Goal: Find specific page/section

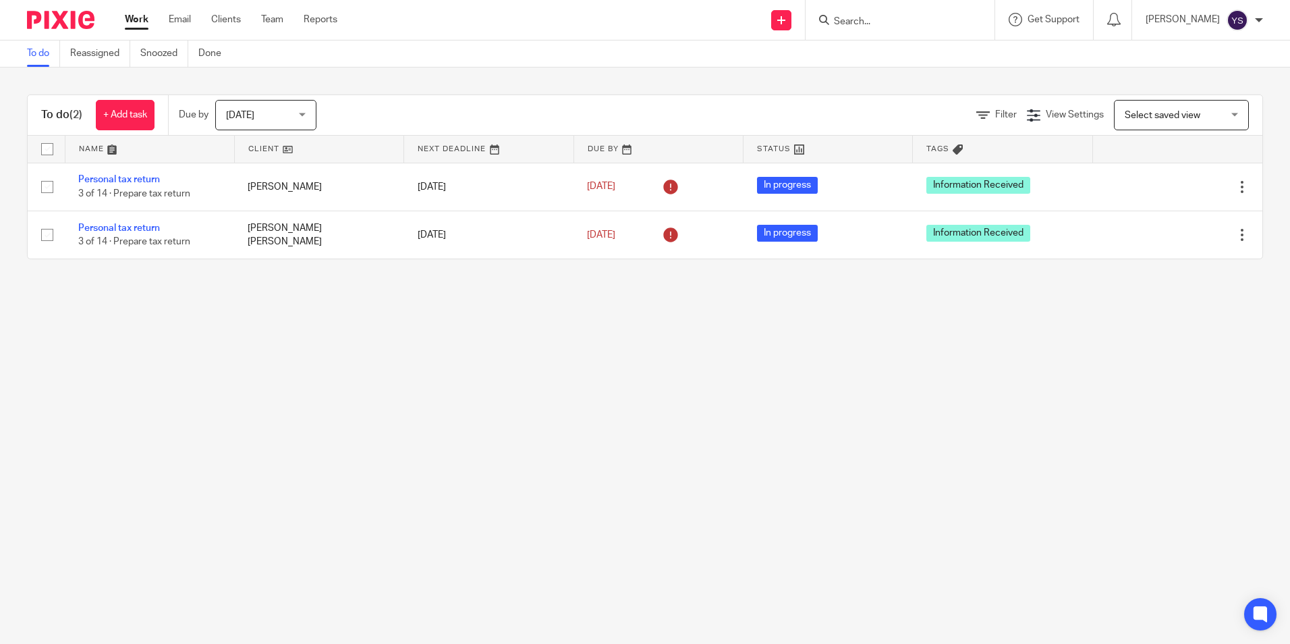
click at [861, 30] on div at bounding box center [900, 20] width 189 height 40
click at [861, 25] on input "Search" at bounding box center [893, 22] width 121 height 12
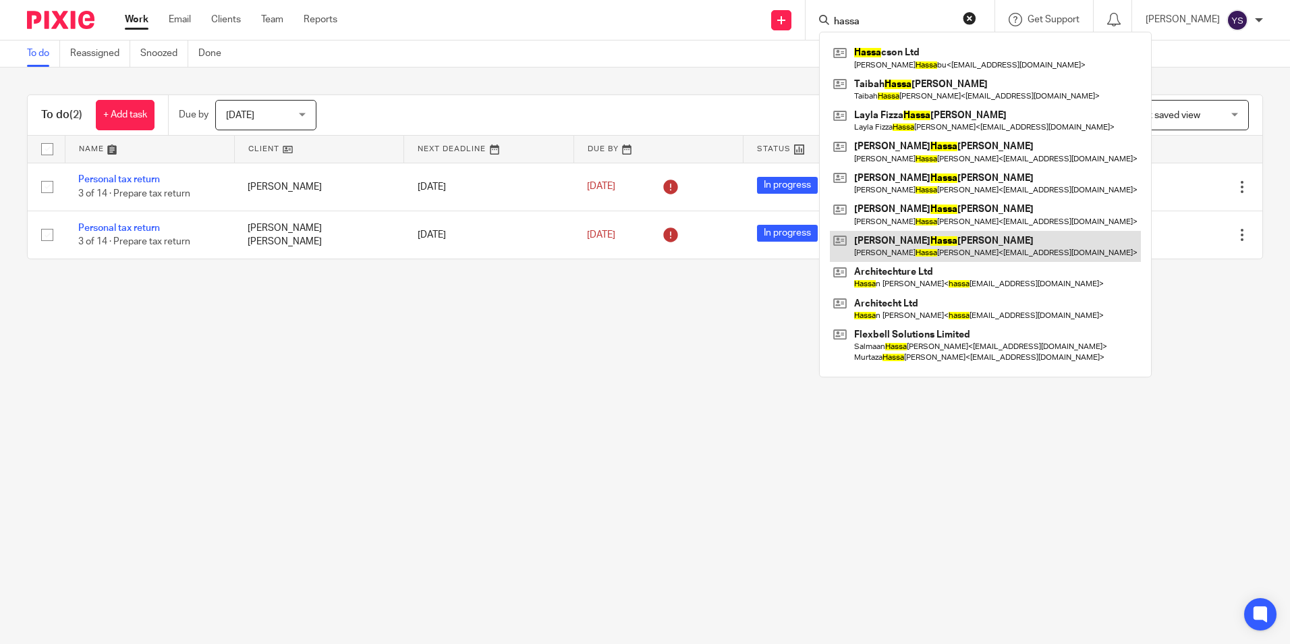
type input "hassa"
click at [883, 236] on link at bounding box center [985, 246] width 311 height 31
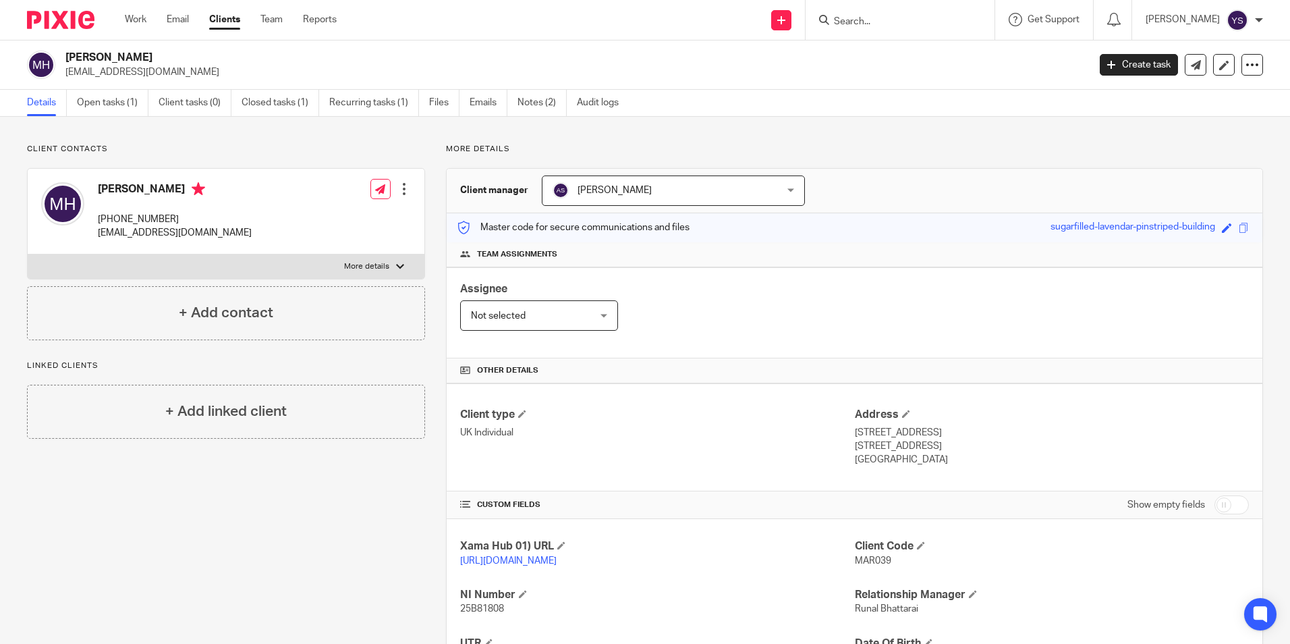
click at [901, 29] on div at bounding box center [900, 20] width 189 height 40
click at [885, 24] on input "Search" at bounding box center [893, 22] width 121 height 12
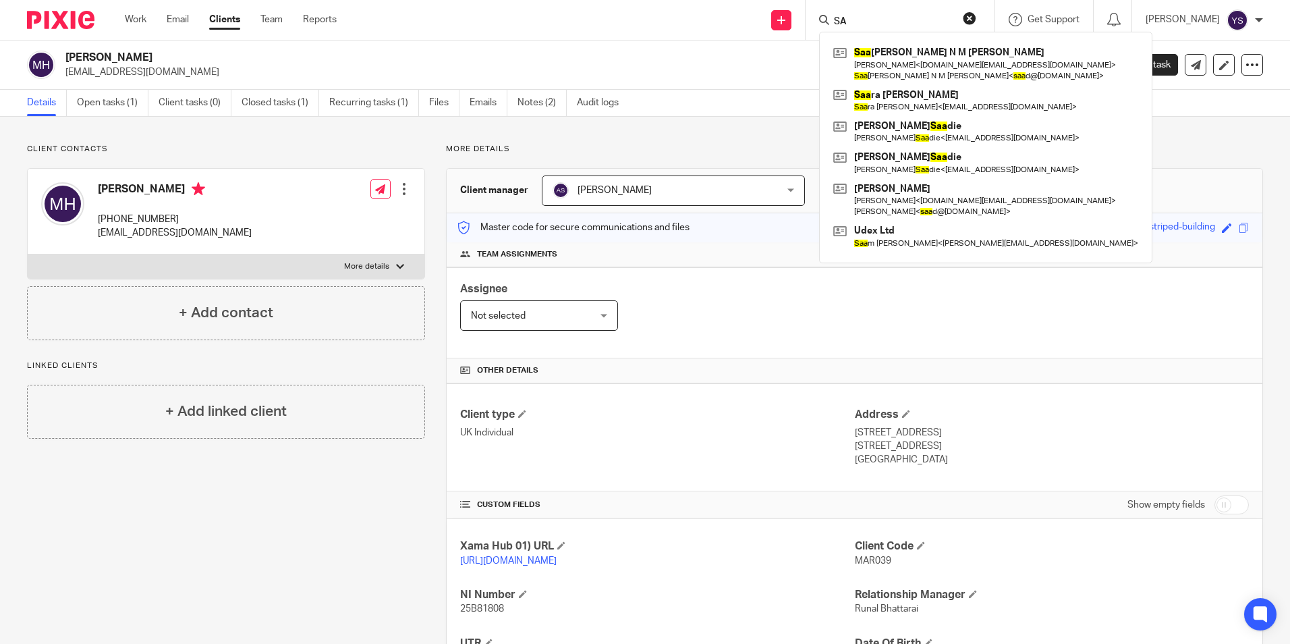
type input "S"
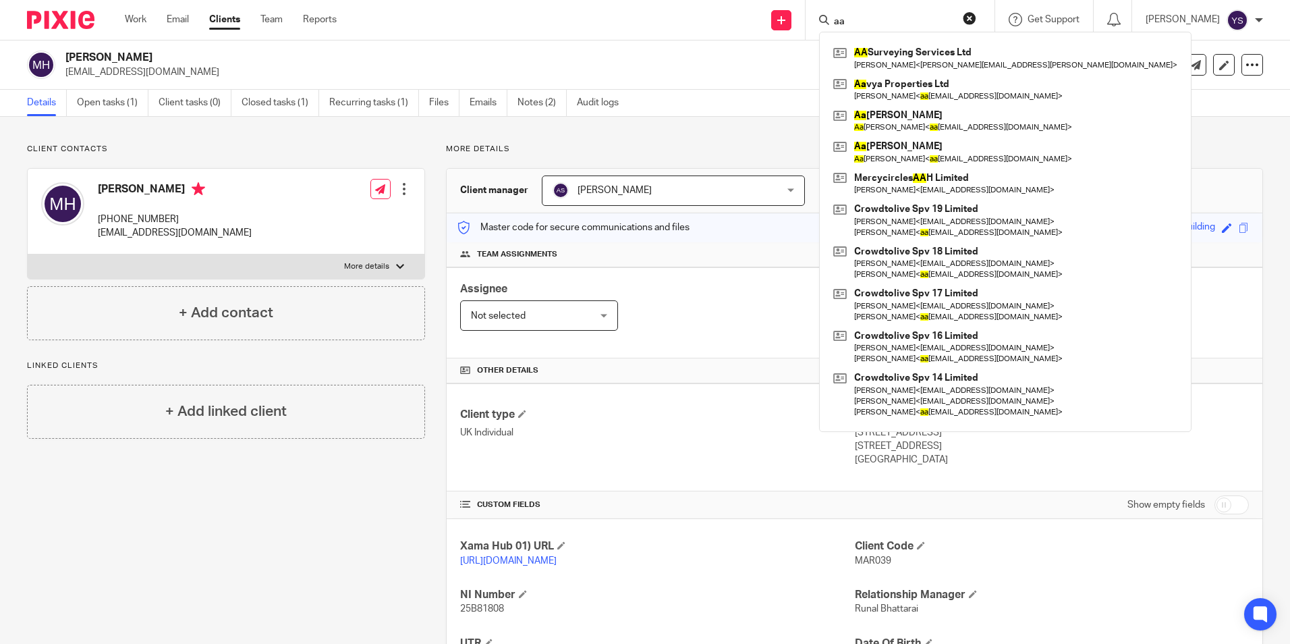
type input "a"
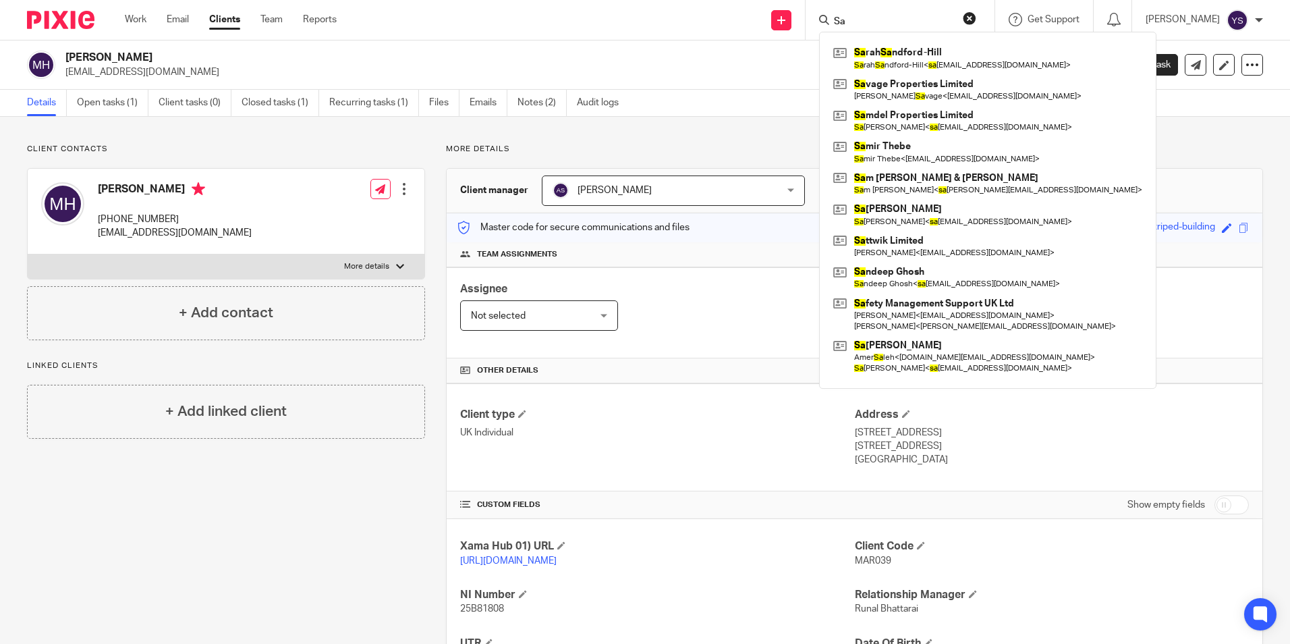
type input "S"
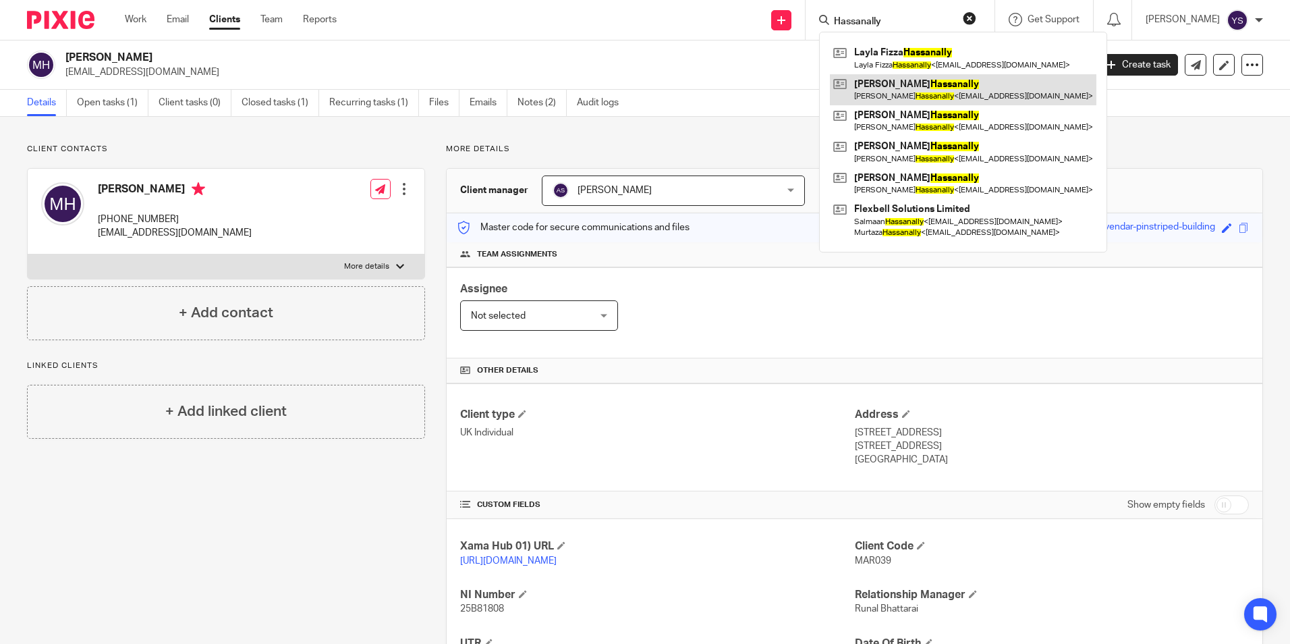
type input "Hassanally"
click at [871, 94] on link at bounding box center [963, 89] width 267 height 31
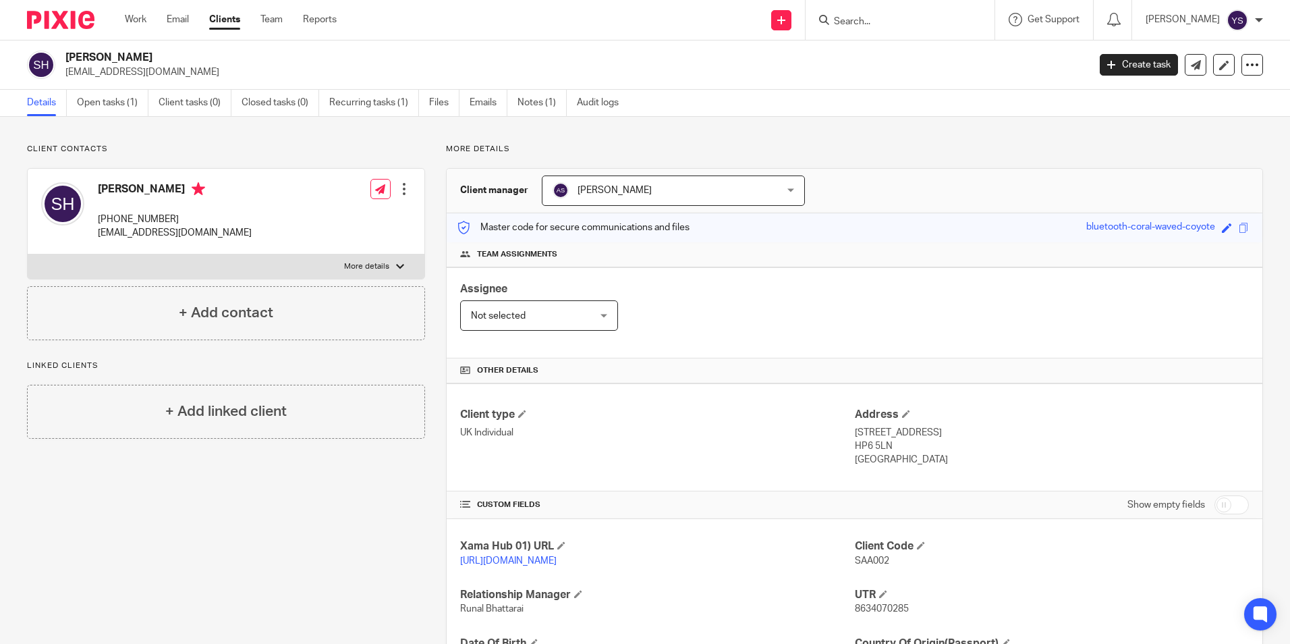
click at [910, 24] on input "Search" at bounding box center [893, 22] width 121 height 12
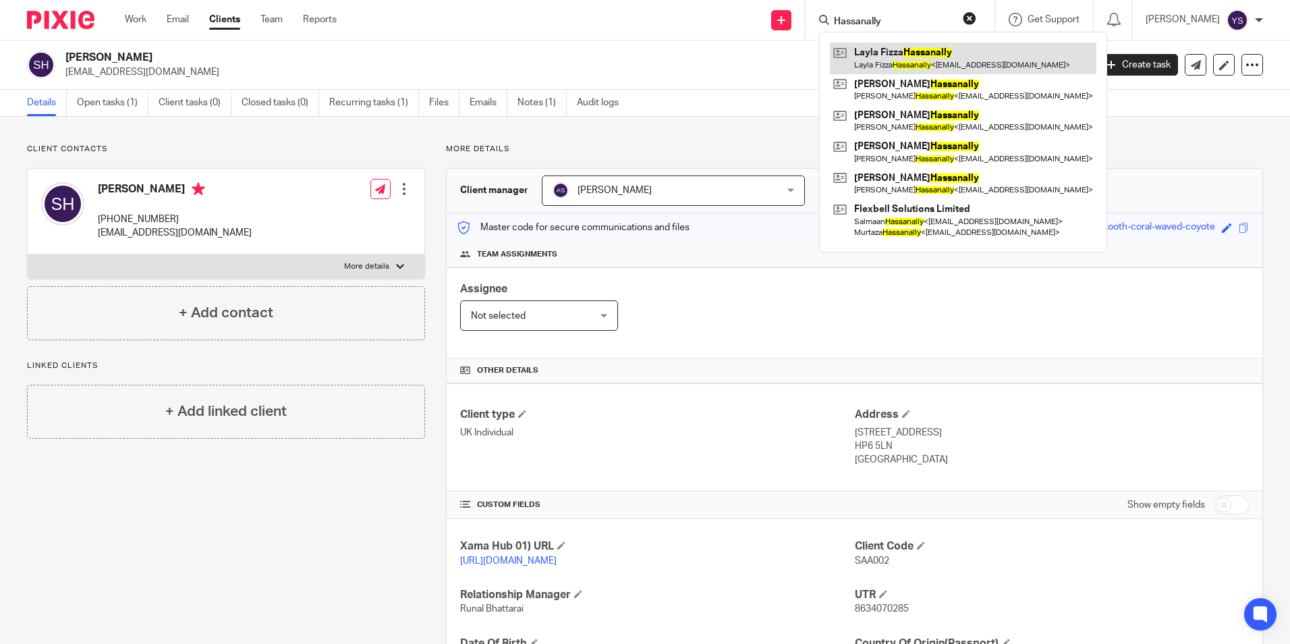
type input "Hassanally"
click at [897, 66] on link at bounding box center [963, 58] width 267 height 31
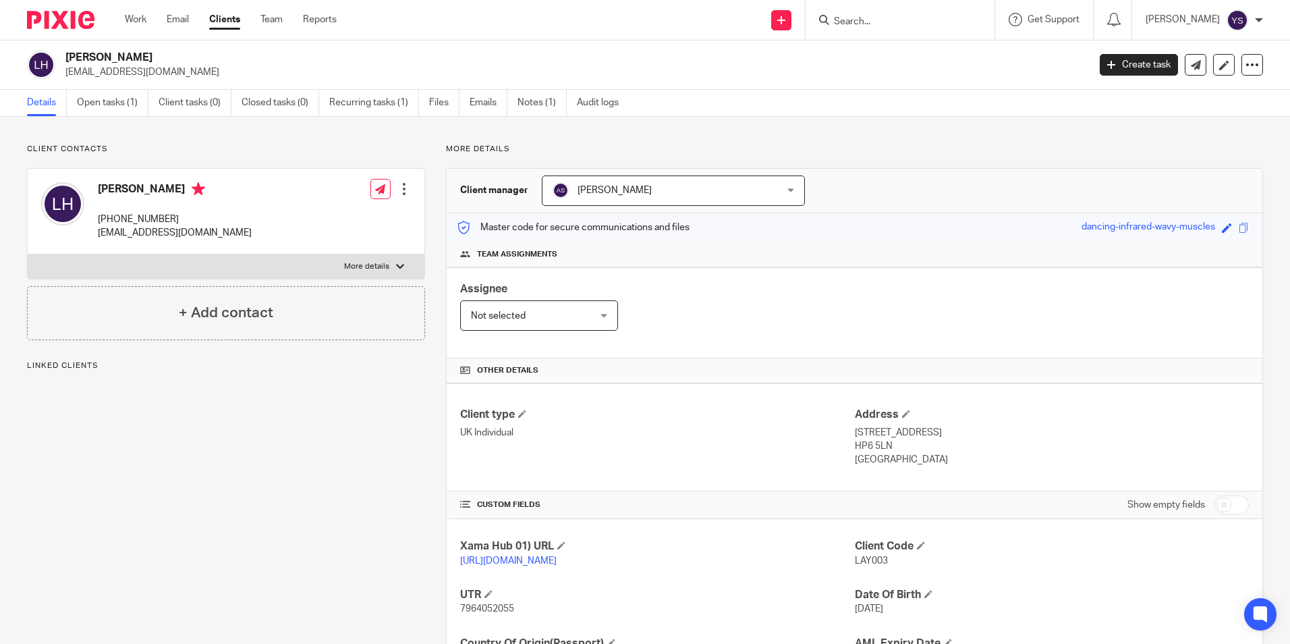
click at [838, 22] on input "Search" at bounding box center [893, 22] width 121 height 12
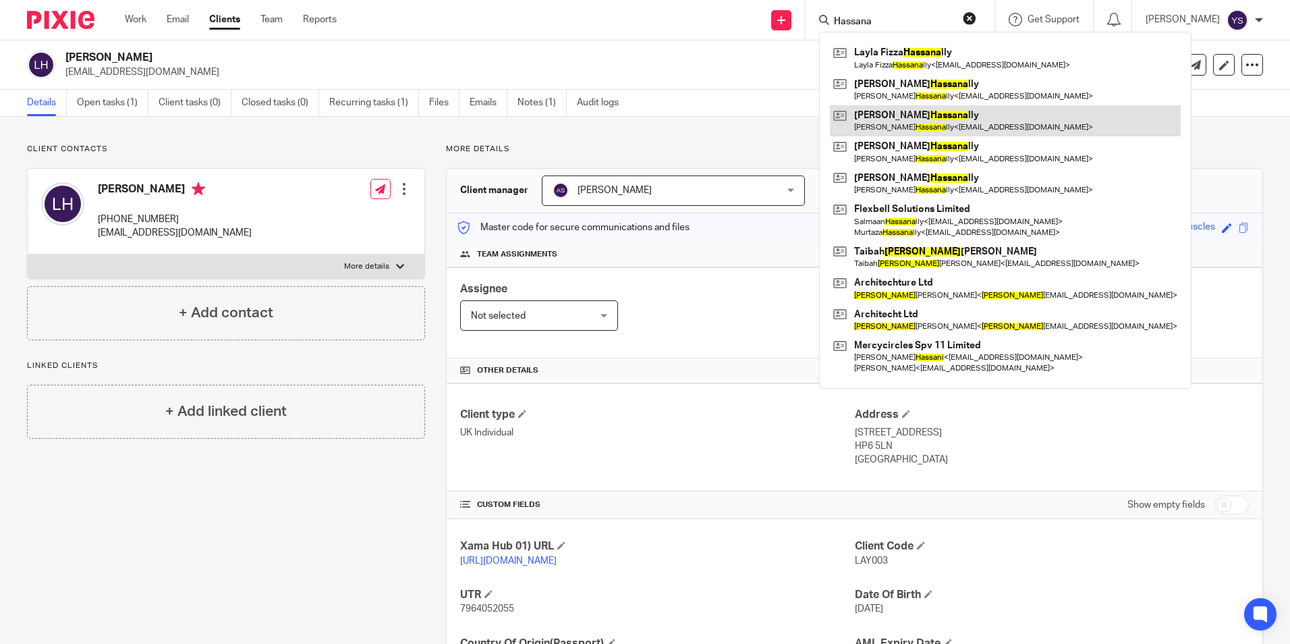
type input "Hassana"
click at [895, 113] on link at bounding box center [1005, 120] width 351 height 31
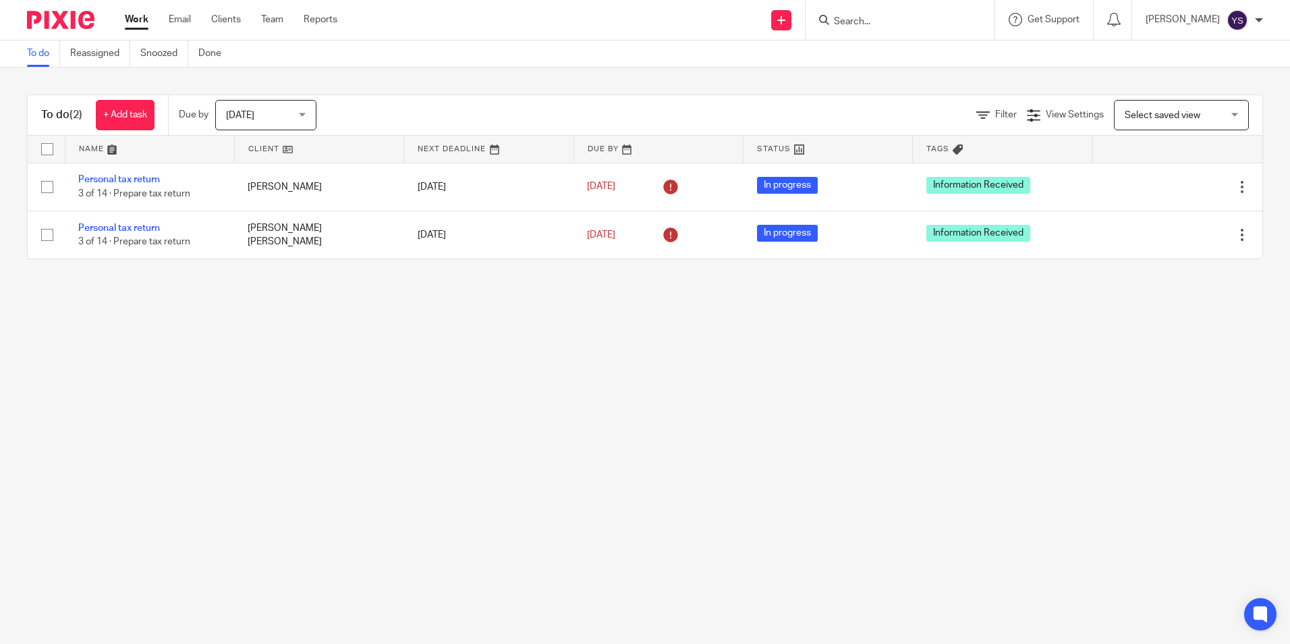
click at [889, 21] on input "Search" at bounding box center [893, 22] width 121 height 12
type input "pul"
click at [905, 43] on link at bounding box center [944, 58] width 228 height 31
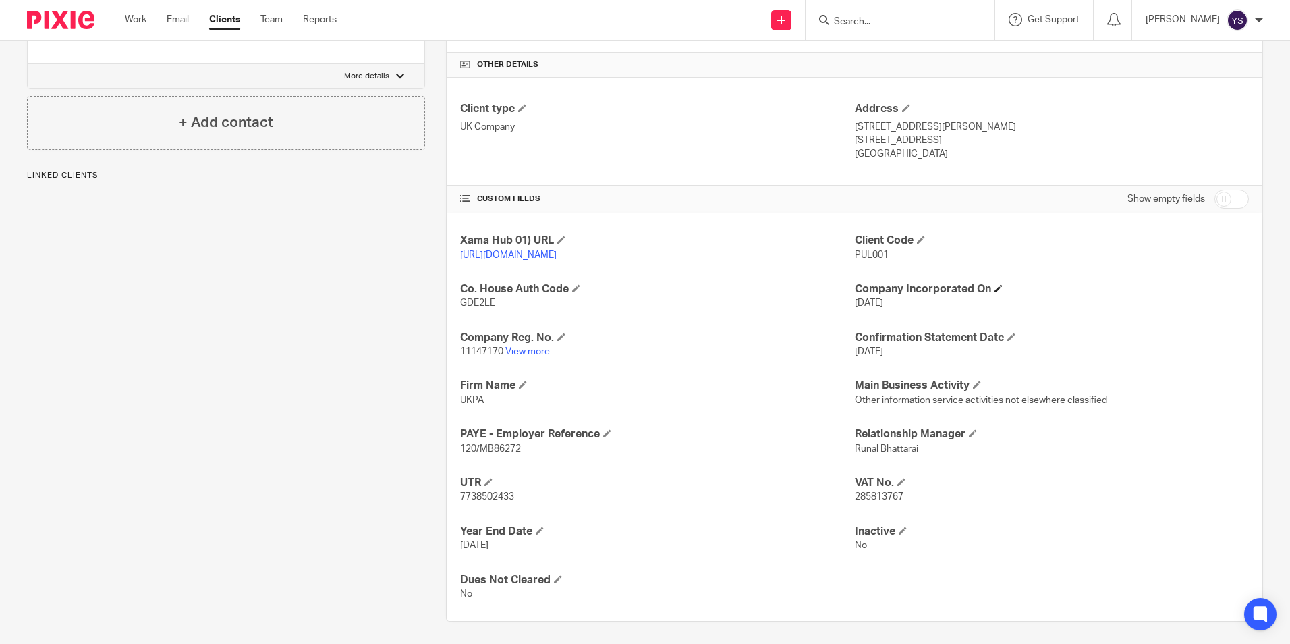
scroll to position [325, 0]
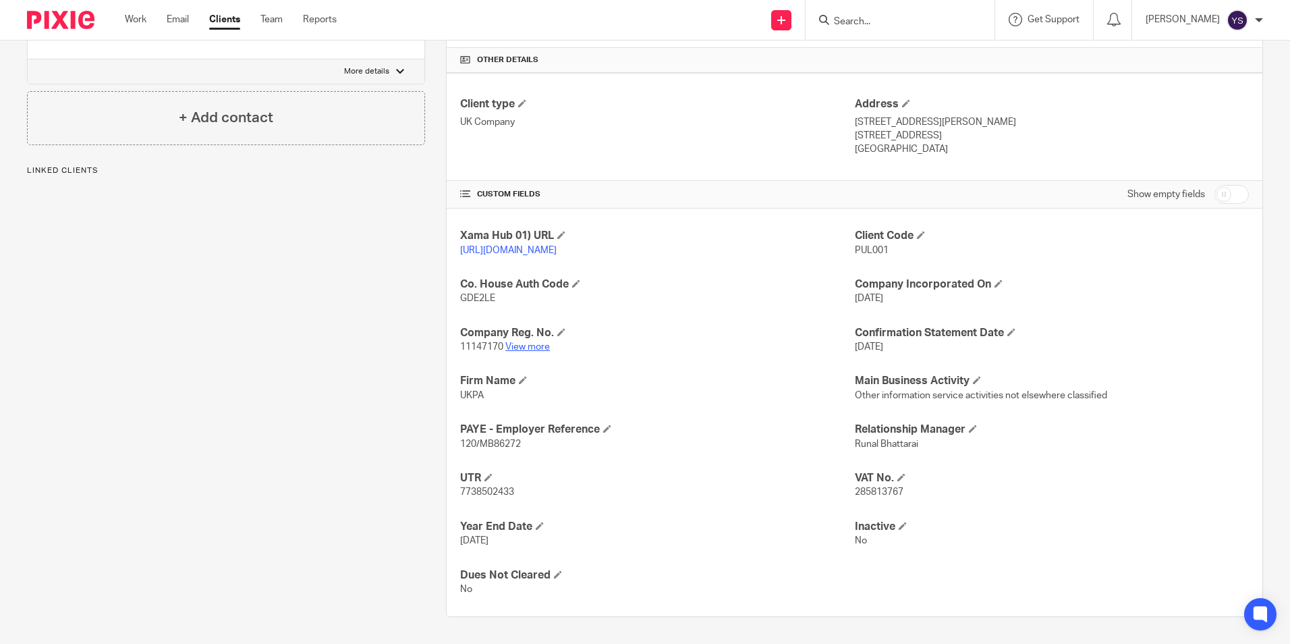
click at [518, 342] on link "View more" at bounding box center [527, 346] width 45 height 9
